Goal: Transaction & Acquisition: Book appointment/travel/reservation

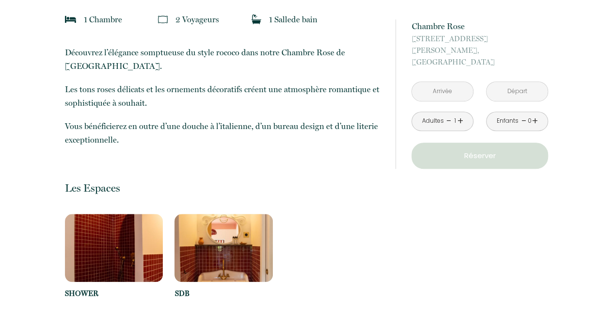
scroll to position [194, 0]
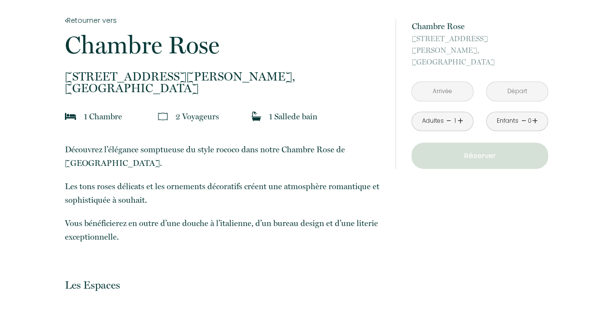
click at [436, 82] on input "text" at bounding box center [442, 91] width 61 height 19
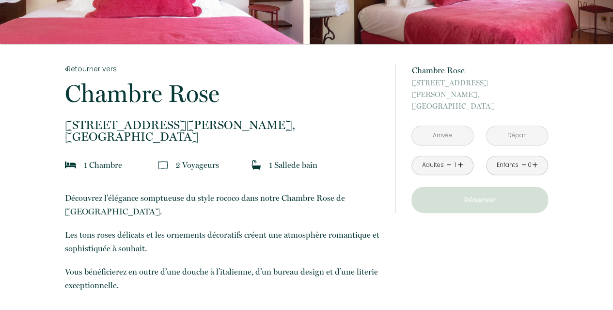
scroll to position [97, 0]
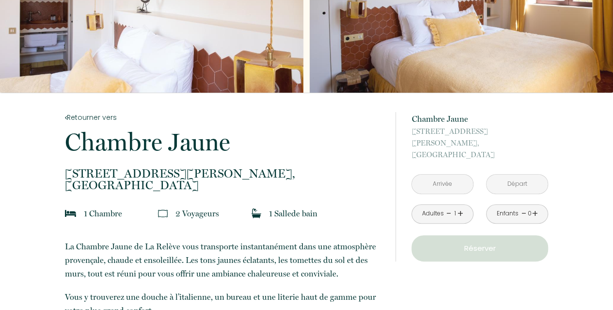
scroll to position [194, 0]
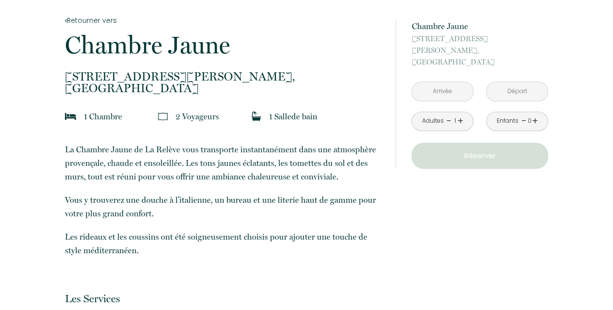
click at [465, 150] on p "Réserver" at bounding box center [480, 156] width 130 height 12
click at [460, 113] on link "+" at bounding box center [460, 120] width 6 height 15
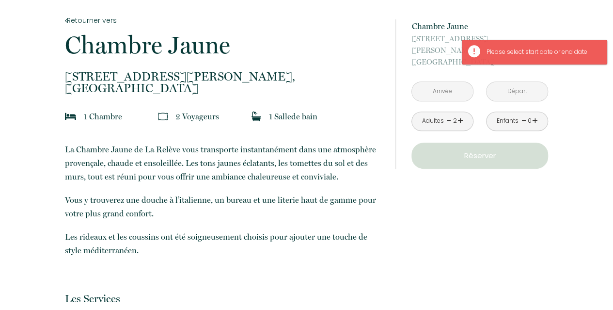
click at [439, 82] on input "text" at bounding box center [442, 91] width 61 height 19
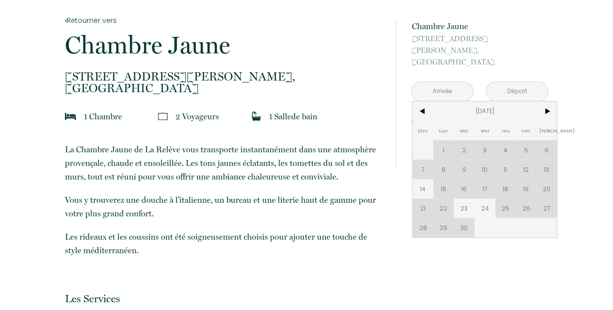
click at [545, 101] on span ">" at bounding box center [546, 110] width 21 height 19
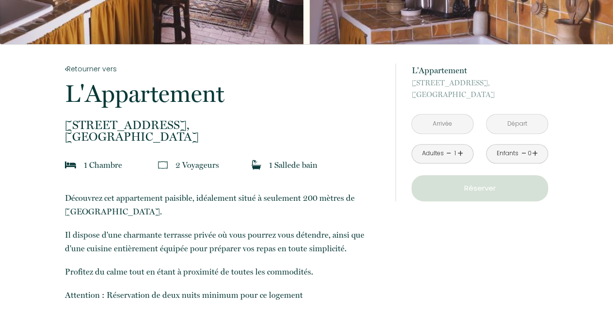
scroll to position [291, 0]
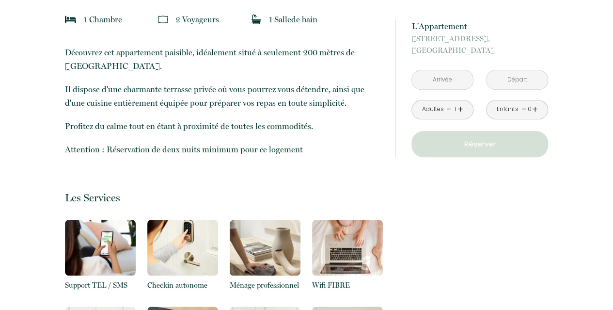
click at [459, 110] on link "+" at bounding box center [460, 109] width 6 height 15
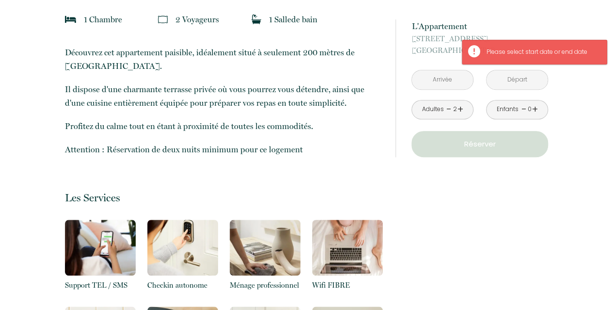
click at [450, 87] on input "text" at bounding box center [442, 79] width 61 height 19
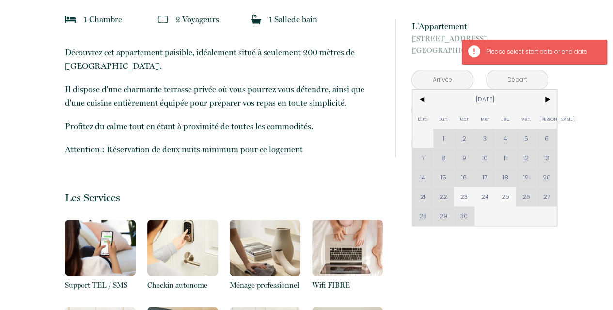
click at [538, 99] on span ">" at bounding box center [546, 99] width 21 height 19
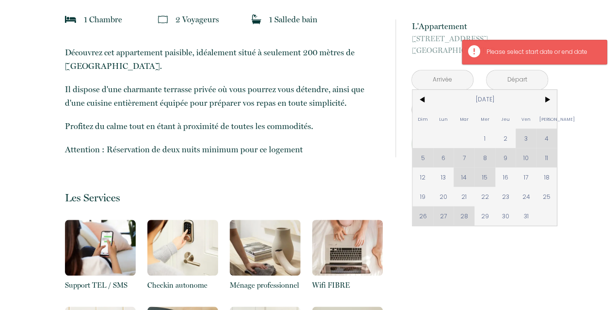
click at [544, 101] on span ">" at bounding box center [546, 99] width 21 height 19
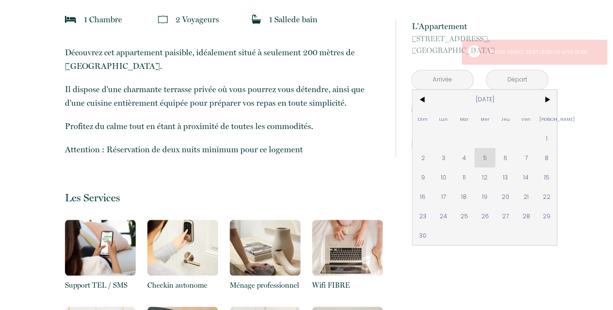
click at [422, 99] on span "<" at bounding box center [422, 99] width 21 height 19
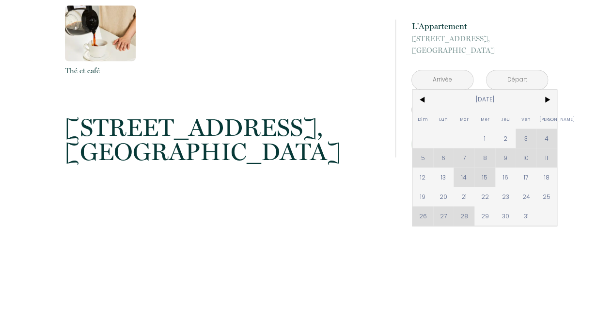
scroll to position [775, 0]
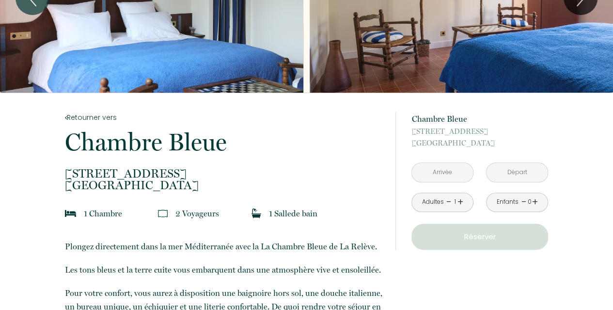
scroll to position [145, 0]
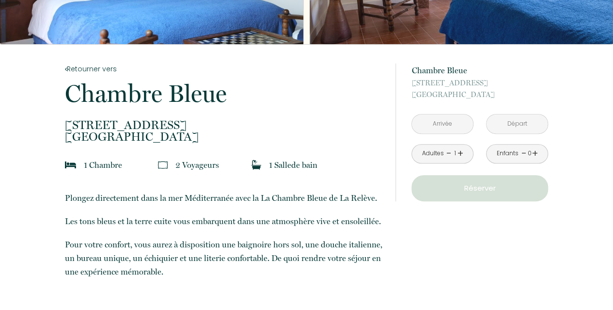
click at [461, 152] on link "+" at bounding box center [460, 153] width 6 height 15
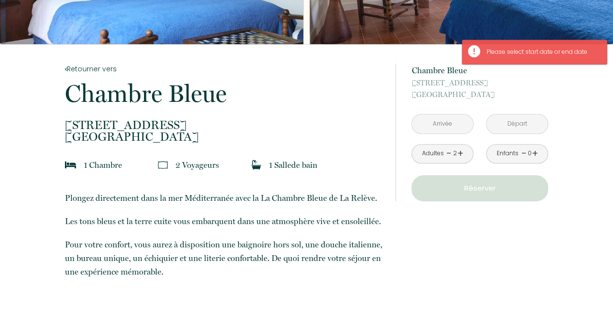
click at [449, 130] on input "text" at bounding box center [442, 123] width 61 height 19
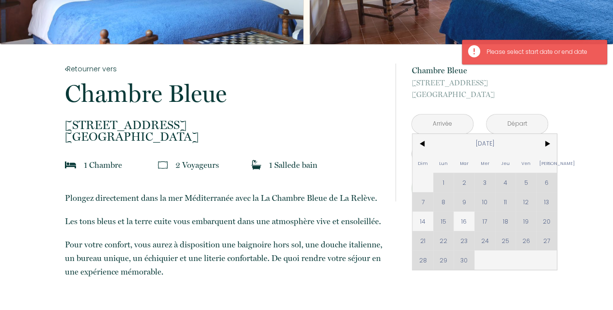
click at [546, 142] on span ">" at bounding box center [546, 143] width 21 height 19
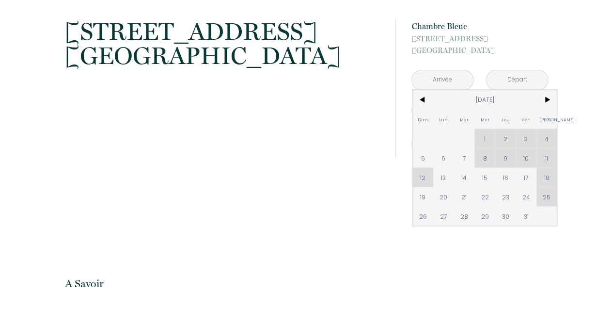
scroll to position [872, 0]
